Goal: Information Seeking & Learning: Learn about a topic

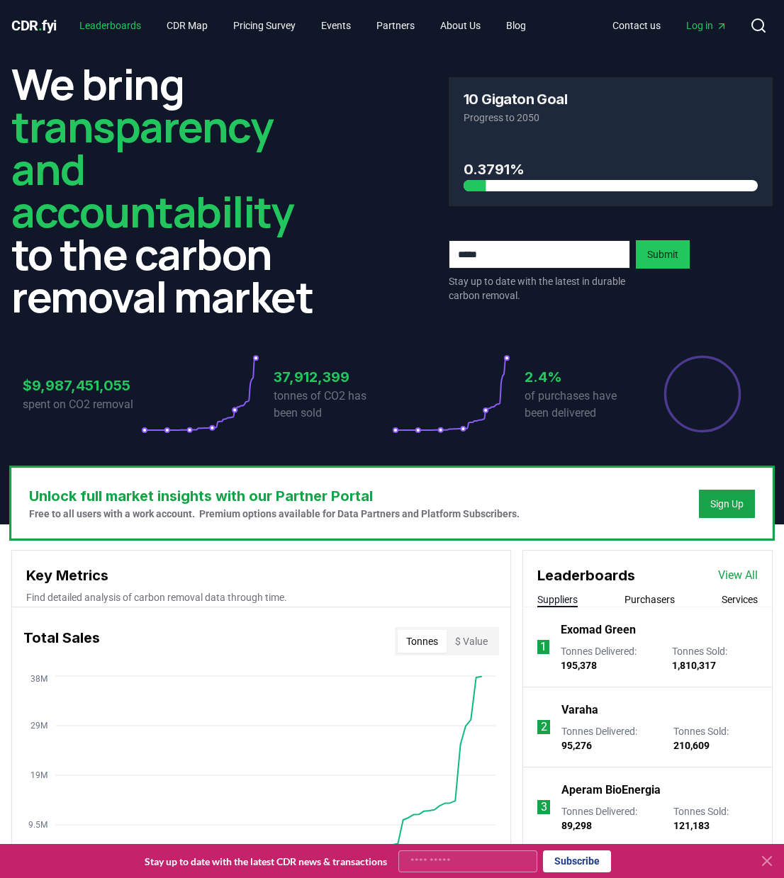
click at [125, 29] on link "Leaderboards" at bounding box center [110, 26] width 84 height 26
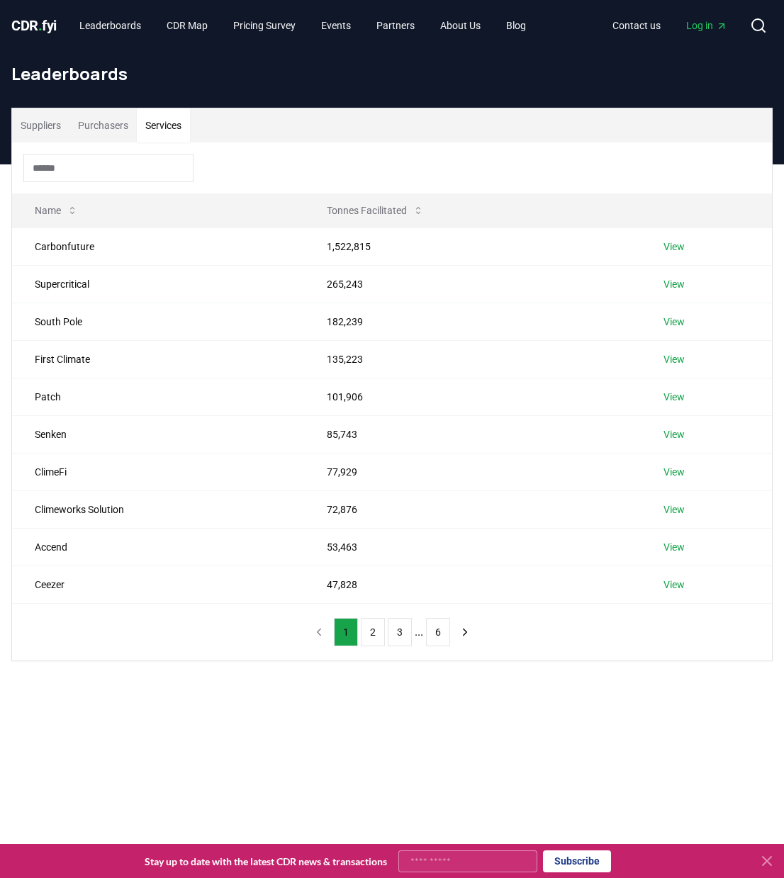
click at [166, 120] on button "Services" at bounding box center [163, 125] width 53 height 34
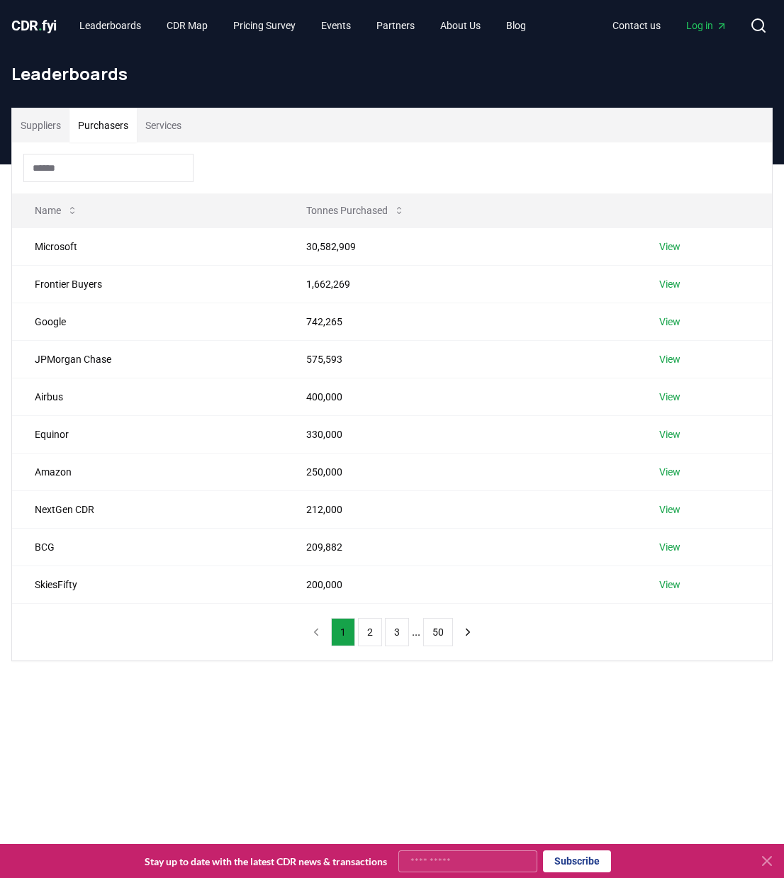
click at [109, 125] on button "Purchasers" at bounding box center [102, 125] width 67 height 34
click at [56, 129] on button "Suppliers" at bounding box center [40, 125] width 57 height 34
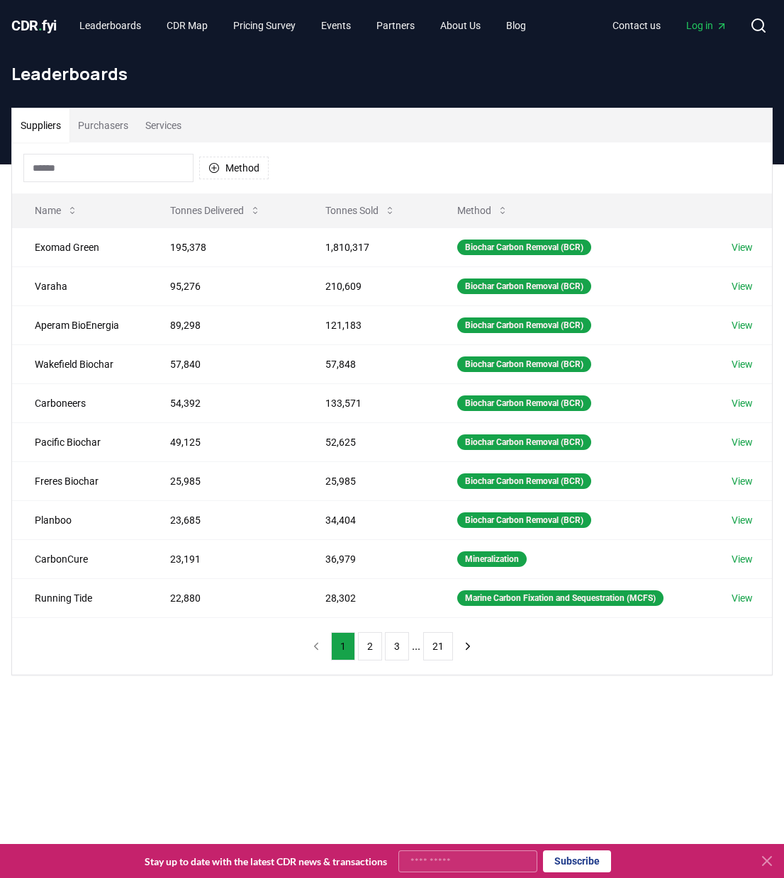
click at [131, 171] on input at bounding box center [108, 168] width 170 height 28
click at [413, 23] on link "Partners" at bounding box center [395, 26] width 61 height 26
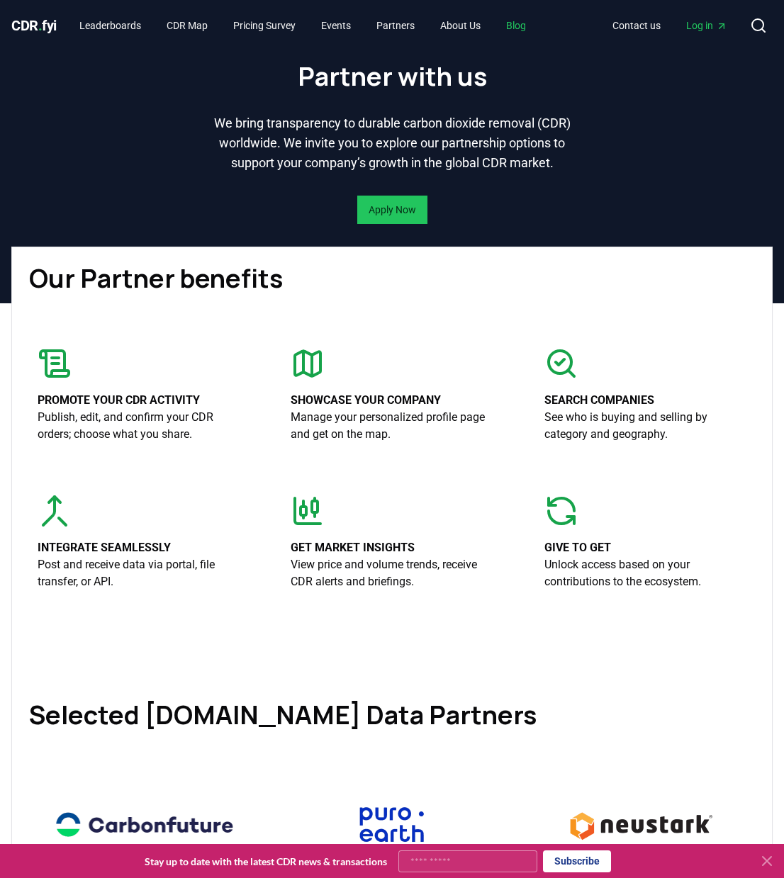
click at [537, 28] on link "Blog" at bounding box center [515, 26] width 43 height 26
click at [537, 25] on link "Blog" at bounding box center [515, 26] width 43 height 26
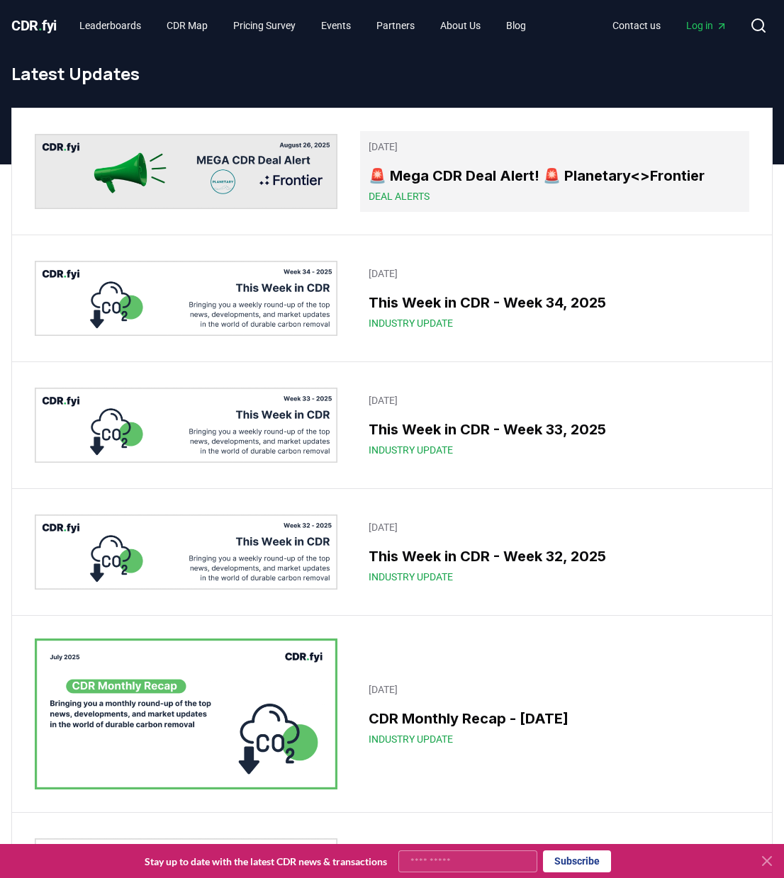
click at [465, 178] on h3 "🚨 Mega CDR Deal Alert! 🚨 Planetary<>Frontier" at bounding box center [554, 175] width 372 height 21
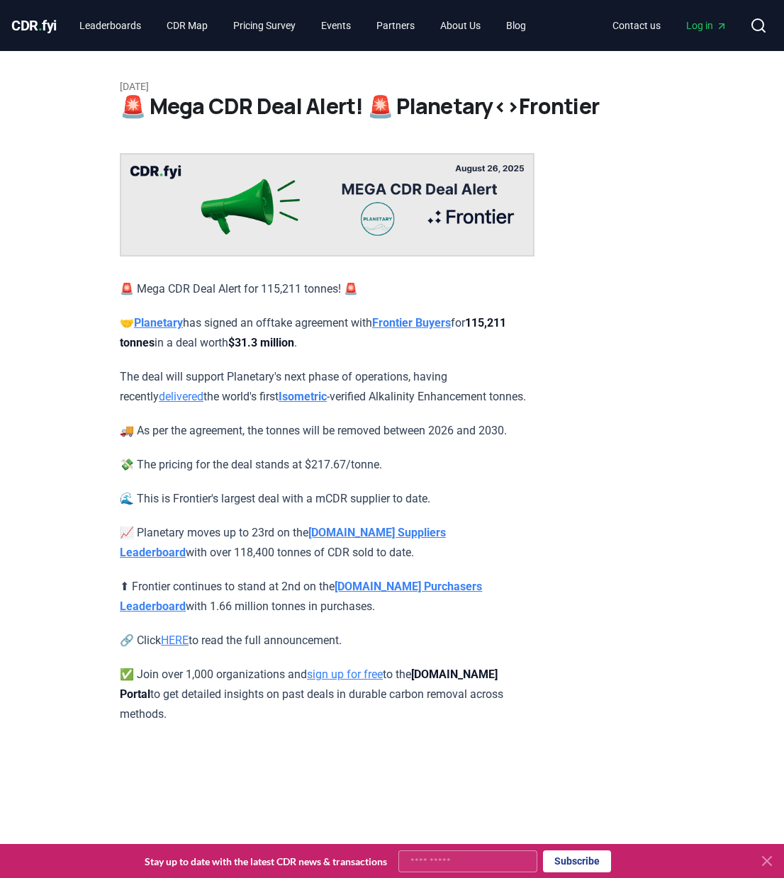
click at [278, 403] on strong "Isometric" at bounding box center [302, 396] width 48 height 13
click at [97, 20] on link "Leaderboards" at bounding box center [110, 26] width 84 height 26
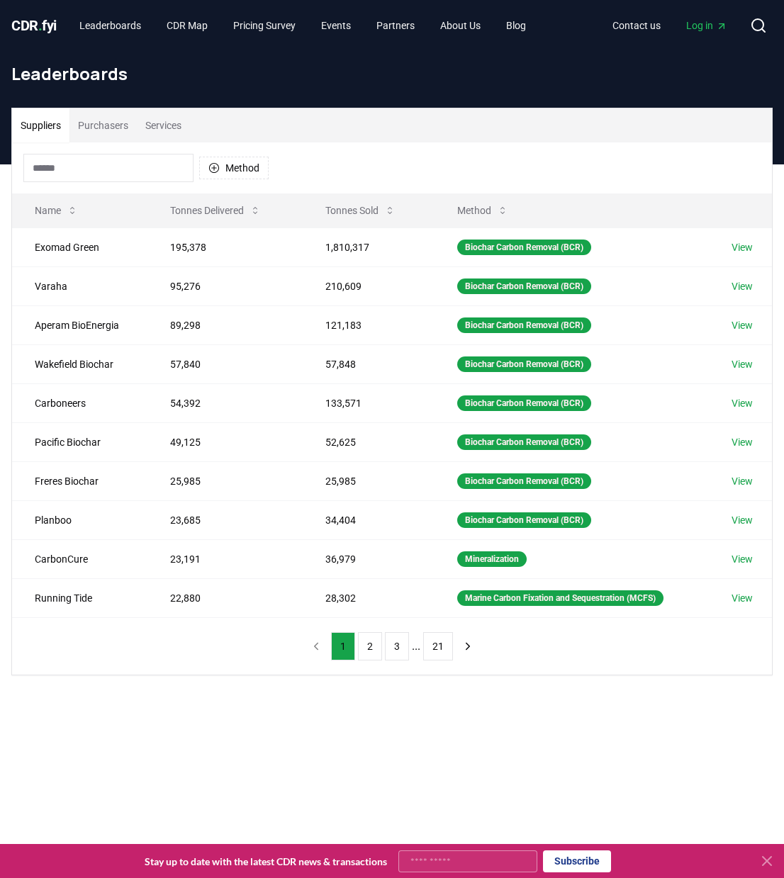
click at [96, 123] on button "Purchasers" at bounding box center [102, 125] width 67 height 34
